Goal: Find specific page/section: Find specific page/section

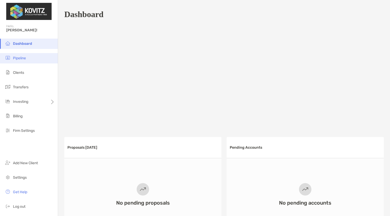
click at [26, 59] on span "Pipeline" at bounding box center [19, 58] width 13 height 4
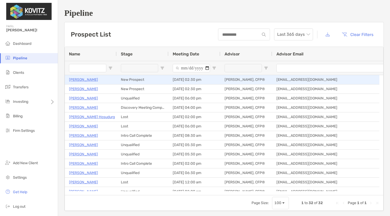
click at [88, 78] on p "[PERSON_NAME]" at bounding box center [83, 79] width 29 height 6
